Goal: Information Seeking & Learning: Check status

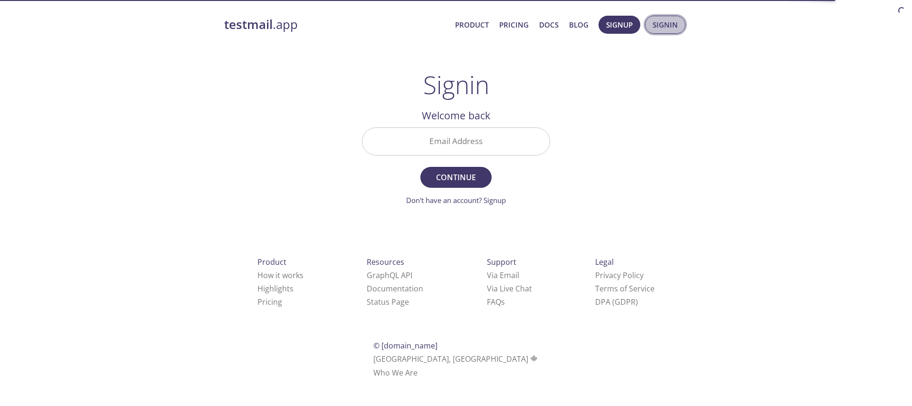
click at [651, 21] on button "Signin" at bounding box center [665, 25] width 40 height 18
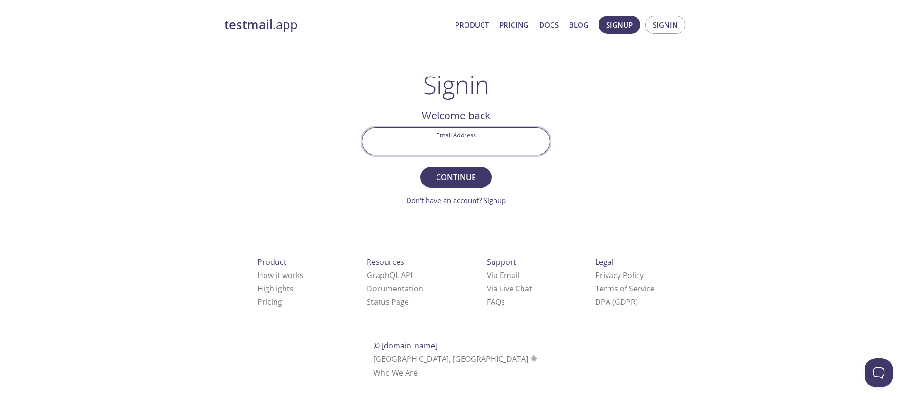
click at [468, 141] on input "Email Address" at bounding box center [456, 141] width 187 height 27
type input "[EMAIL_ADDRESS][DOMAIN_NAME]"
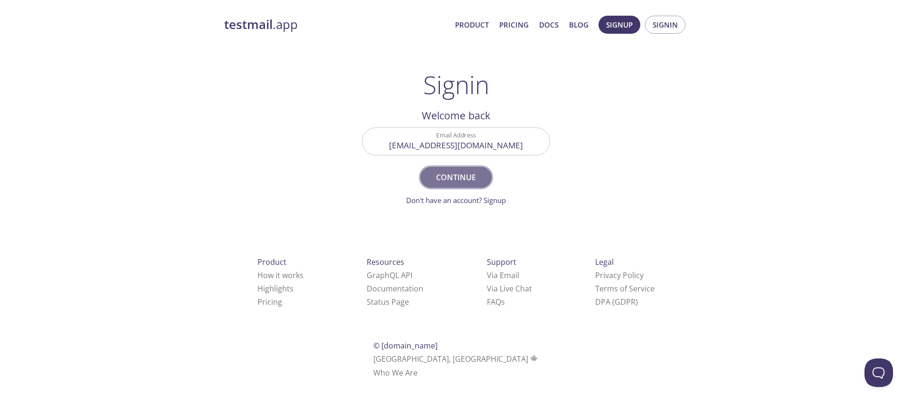
click at [471, 169] on button "Continue" at bounding box center [456, 177] width 71 height 21
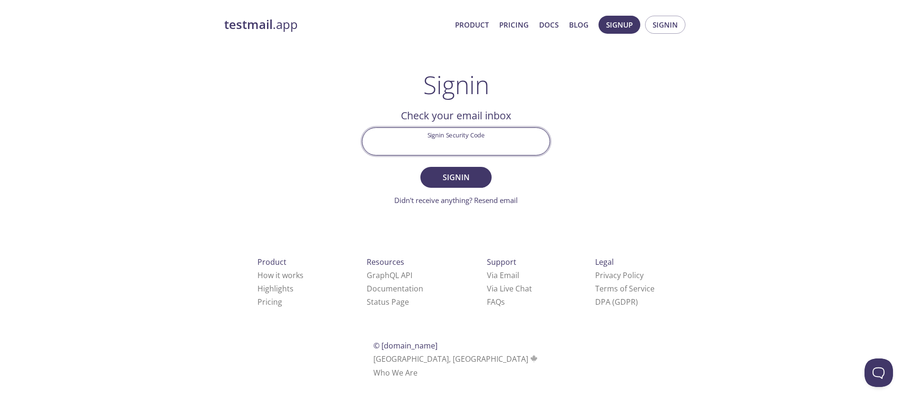
click at [450, 142] on input "Signin Security Code" at bounding box center [456, 141] width 187 height 27
paste input "8UGBUY8"
type input "8UGBUY8"
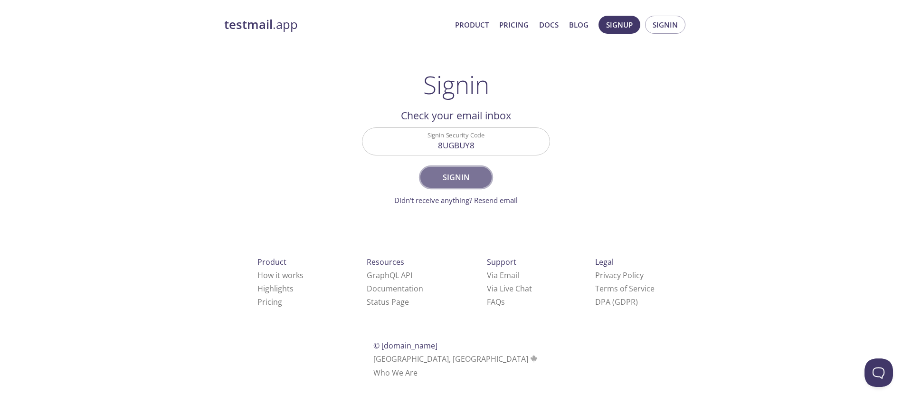
click at [450, 172] on span "Signin" at bounding box center [456, 177] width 50 height 13
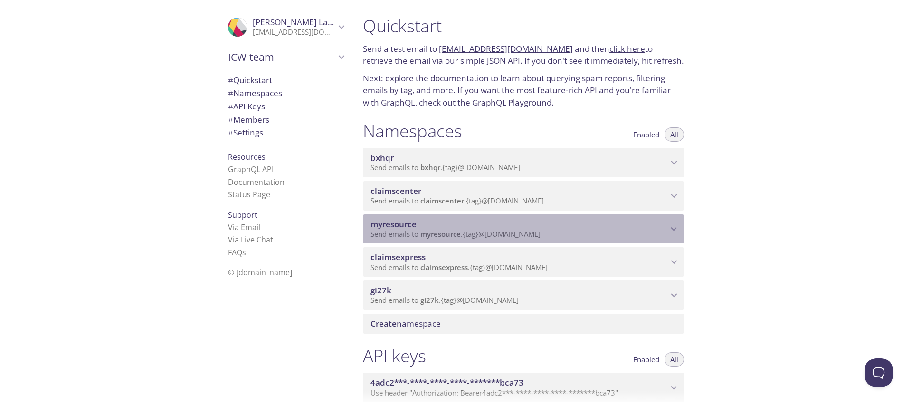
click at [429, 230] on span "myresource" at bounding box center [441, 234] width 40 height 10
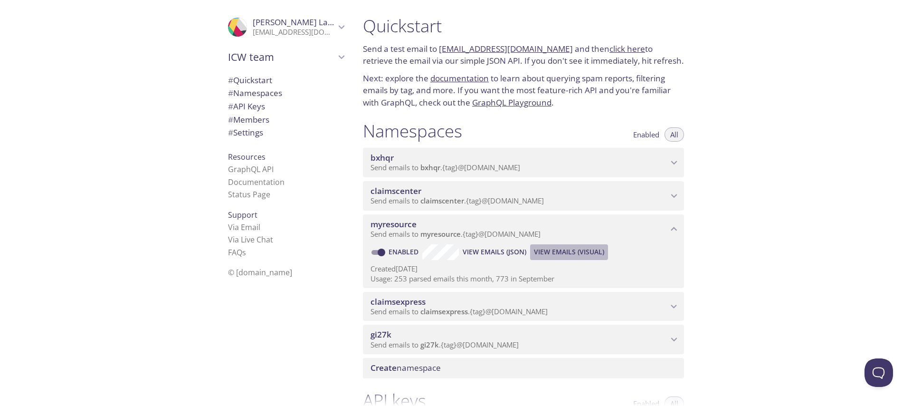
click at [550, 250] on span "View Emails (Visual)" at bounding box center [569, 251] width 70 height 11
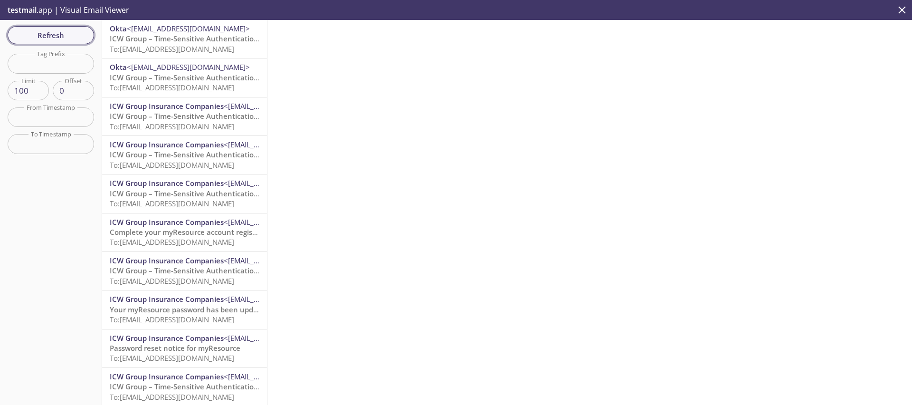
click at [23, 38] on span "Refresh" at bounding box center [50, 35] width 71 height 12
click at [63, 24] on div "Refresh Filters Tag Prefix Tag Prefix Limit 100 Limit Offset 0 Offset From Time…" at bounding box center [51, 212] width 102 height 385
click at [73, 35] on span "Refresh" at bounding box center [50, 35] width 71 height 12
click at [144, 48] on span "To: [EMAIL_ADDRESS][DOMAIN_NAME]" at bounding box center [172, 49] width 125 height 10
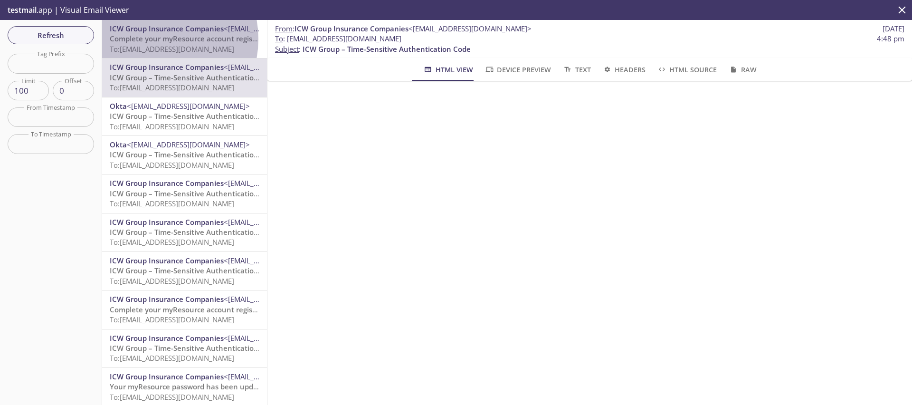
click at [152, 39] on span "Complete your myResource account registration" at bounding box center [193, 39] width 166 height 10
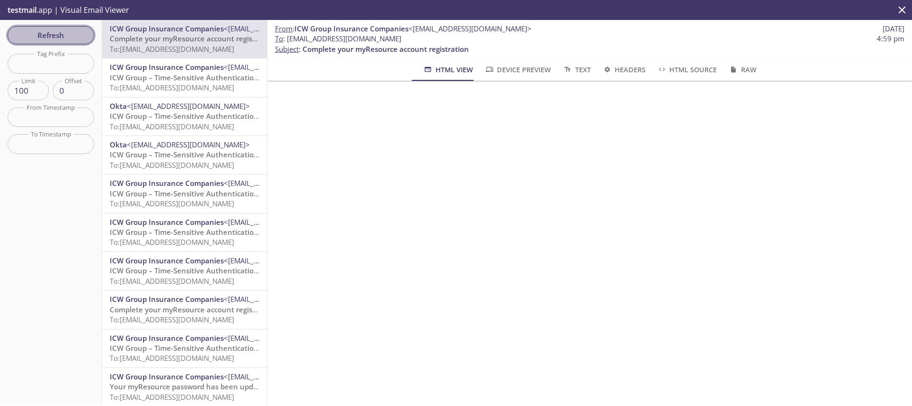
click at [23, 39] on span "Refresh" at bounding box center [50, 35] width 71 height 12
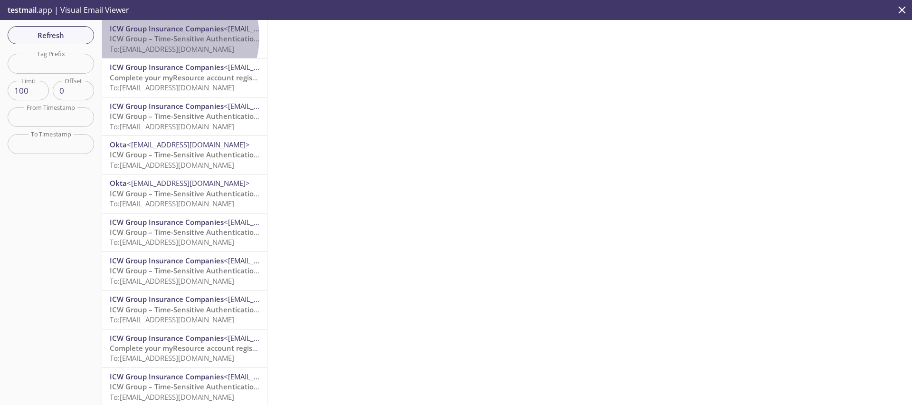
click at [170, 37] on span "ICW Group – Time-Sensitive Authentication Code" at bounding box center [194, 39] width 168 height 10
